Goal: Use online tool/utility

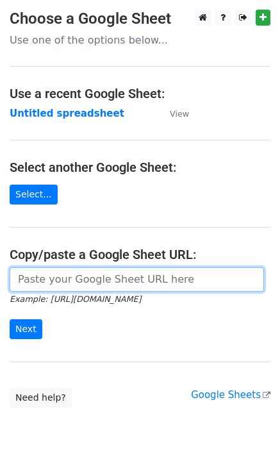
click at [46, 280] on input "url" at bounding box center [137, 280] width 255 height 24
paste input "https://docs.google.com/spreadsheets/d/1yJrqbdGqltIMuwQgJk6s0e5wm2vD3UfLZhKGb4Z…"
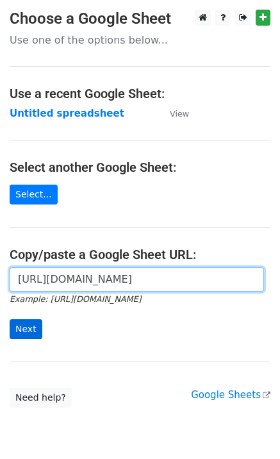
scroll to position [0, 291]
type input "https://docs.google.com/spreadsheets/d/1yJrqbdGqltIMuwQgJk6s0e5wm2vD3UfLZhKGb4Z…"
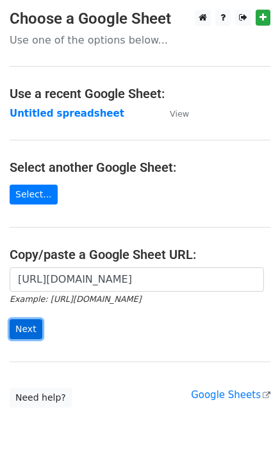
click at [23, 327] on input "Next" at bounding box center [26, 330] width 33 height 20
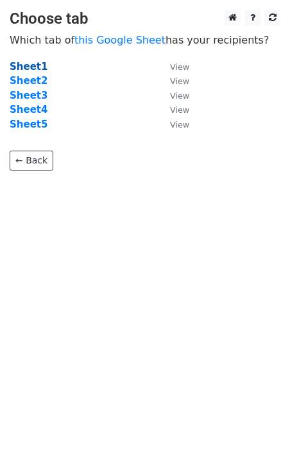
click at [33, 68] on strong "Sheet1" at bounding box center [29, 67] width 38 height 12
